Goal: Task Accomplishment & Management: Use online tool/utility

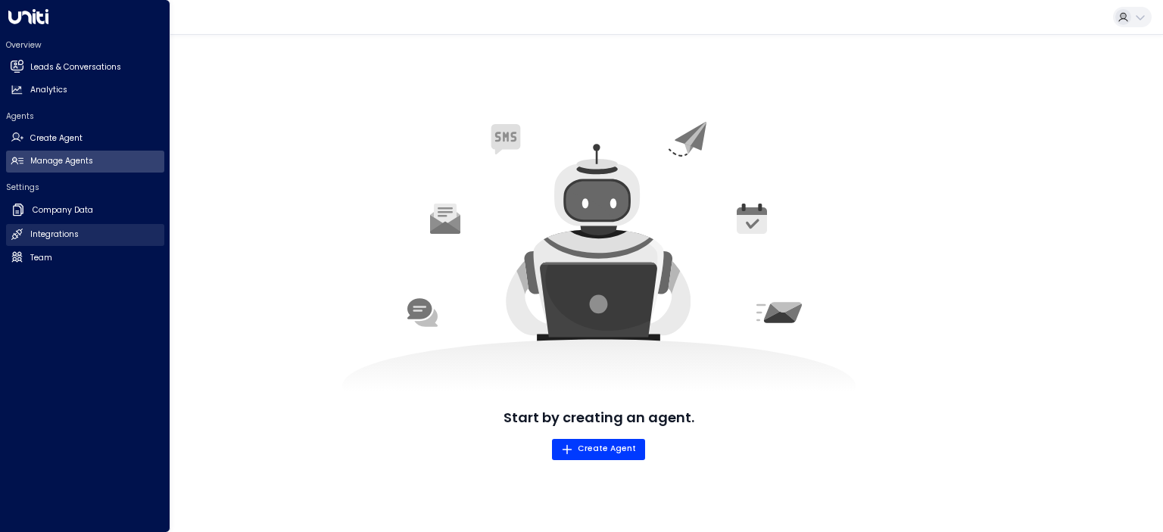
click at [66, 236] on h2 "Integrations" at bounding box center [54, 235] width 48 height 12
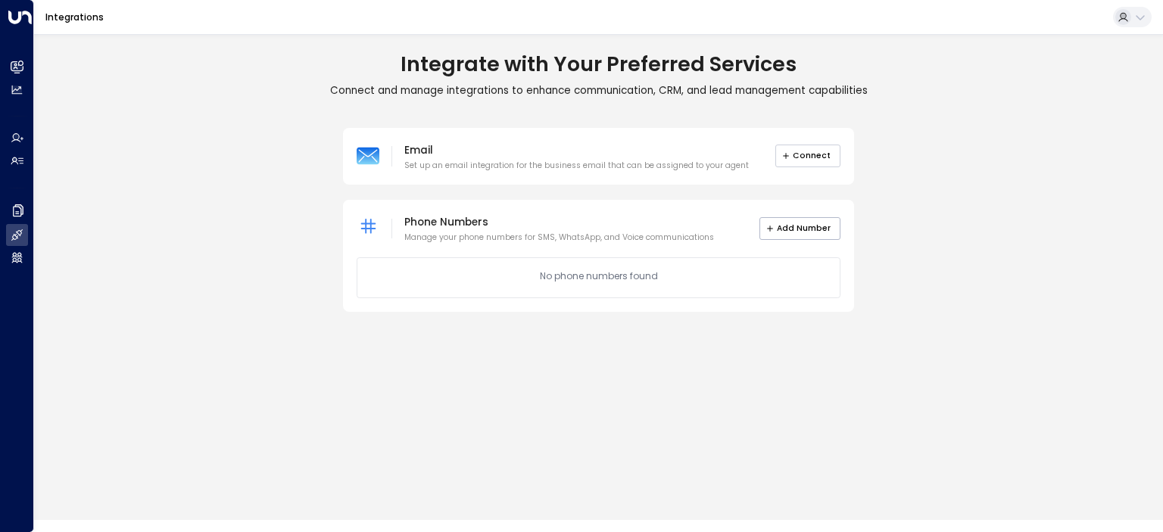
click at [816, 159] on button "Connect" at bounding box center [809, 156] width 66 height 23
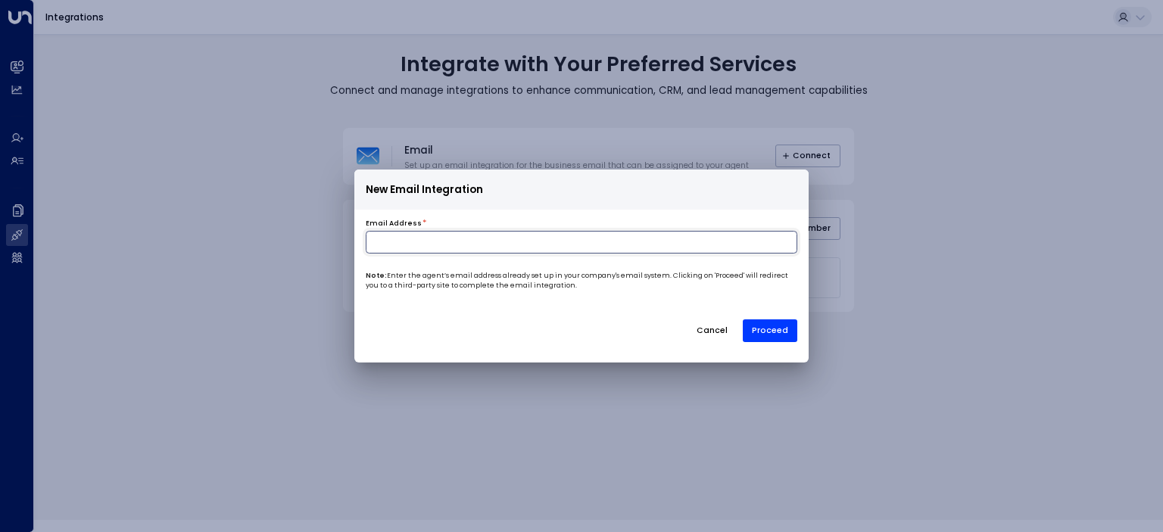
click at [451, 239] on input at bounding box center [582, 242] width 432 height 23
type input "**********"
click at [779, 329] on button "Proceed" at bounding box center [770, 331] width 55 height 23
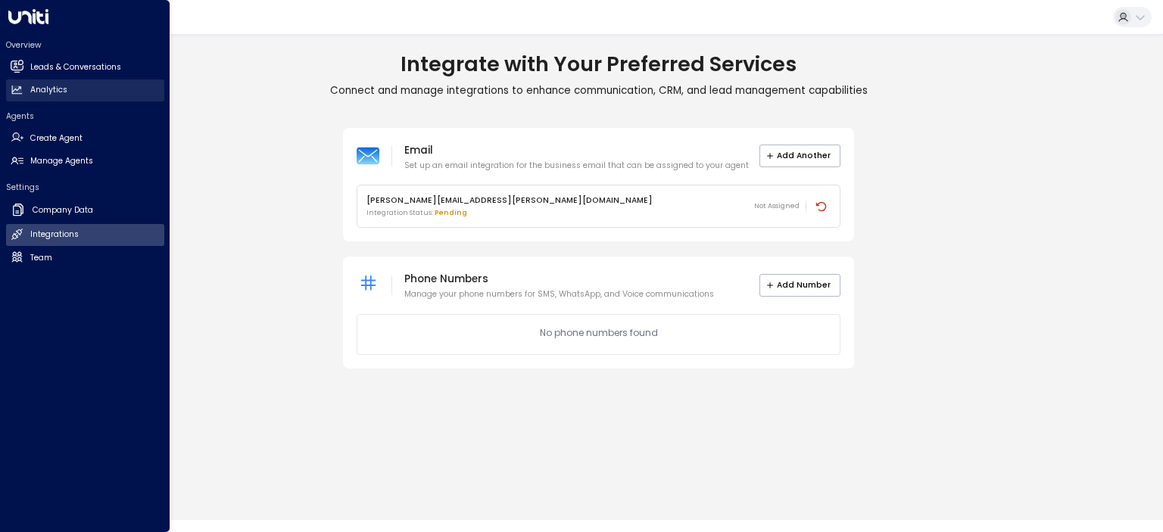
click at [36, 89] on h2 "Analytics" at bounding box center [48, 90] width 37 height 12
